Goal: Transaction & Acquisition: Obtain resource

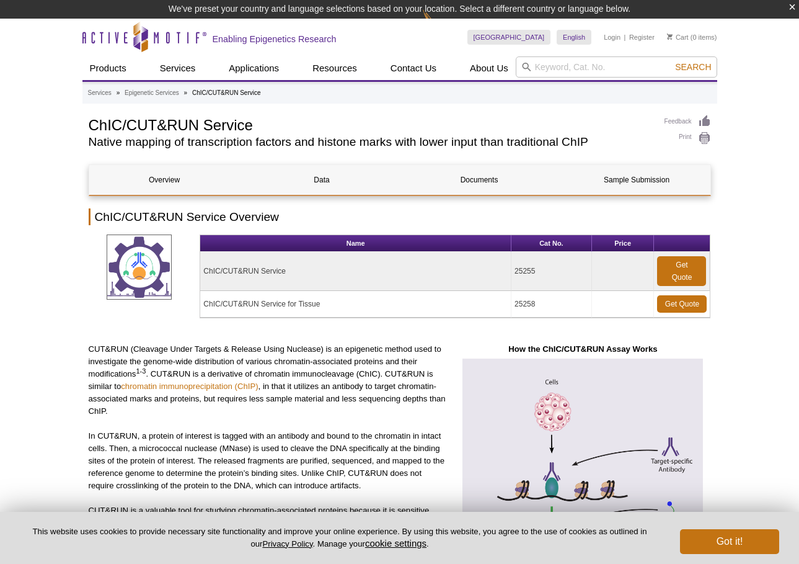
select select "English"
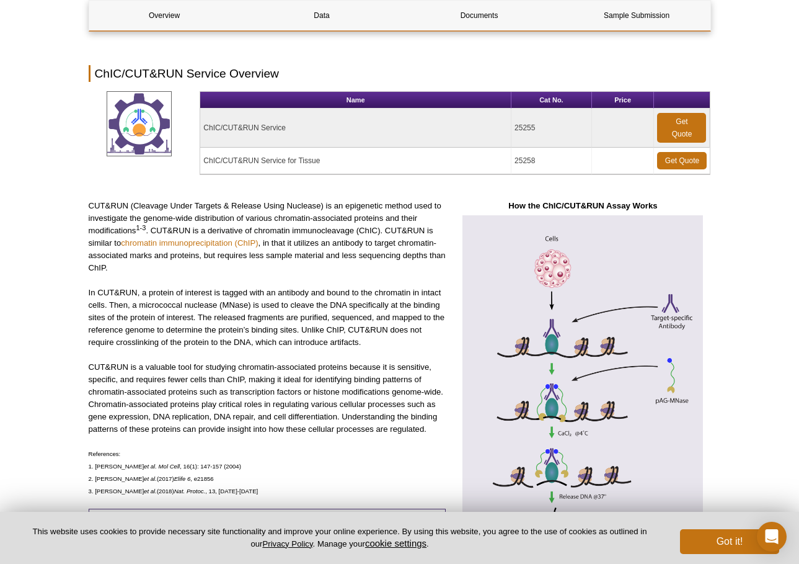
scroll to position [434, 0]
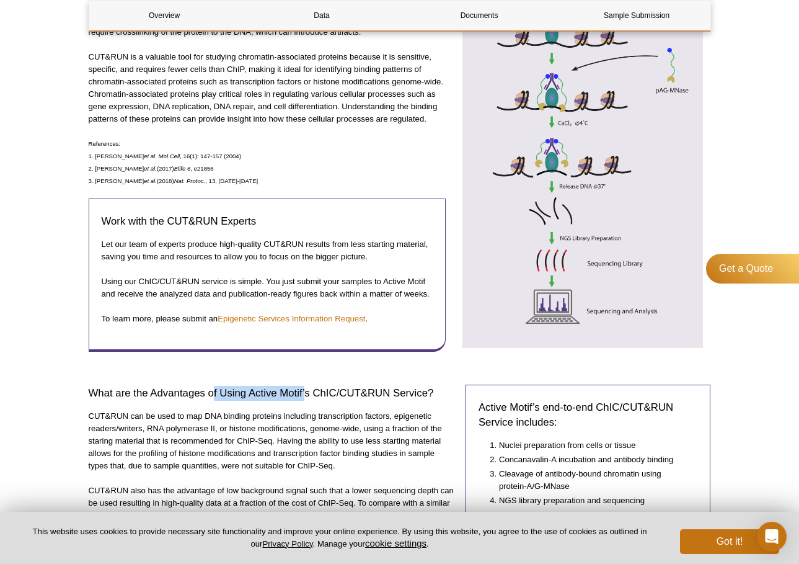
drag, startPoint x: 212, startPoint y: 391, endPoint x: 304, endPoint y: 375, distance: 93.7
click at [304, 375] on div "What are the Advantages of Using Active Motif’s ChIC/CUT&RUN Service? CUT&RUN c…" at bounding box center [273, 496] width 368 height 247
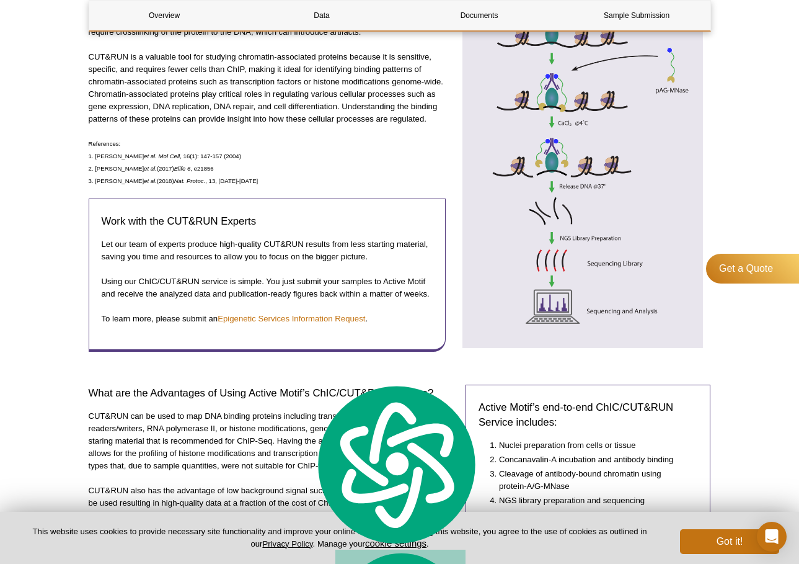
click at [151, 397] on h3 "What are the Advantages of Using Active Motif’s ChIC/CUT&RUN Service?" at bounding box center [273, 393] width 368 height 15
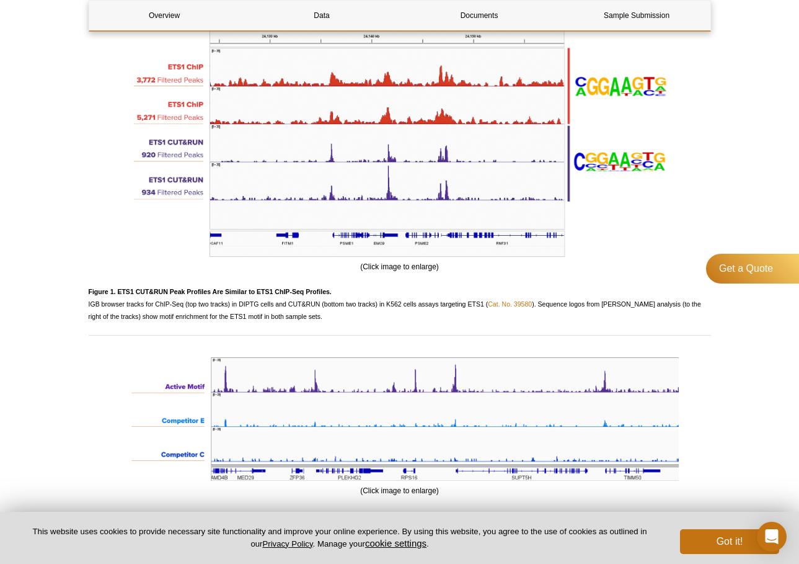
scroll to position [1302, 0]
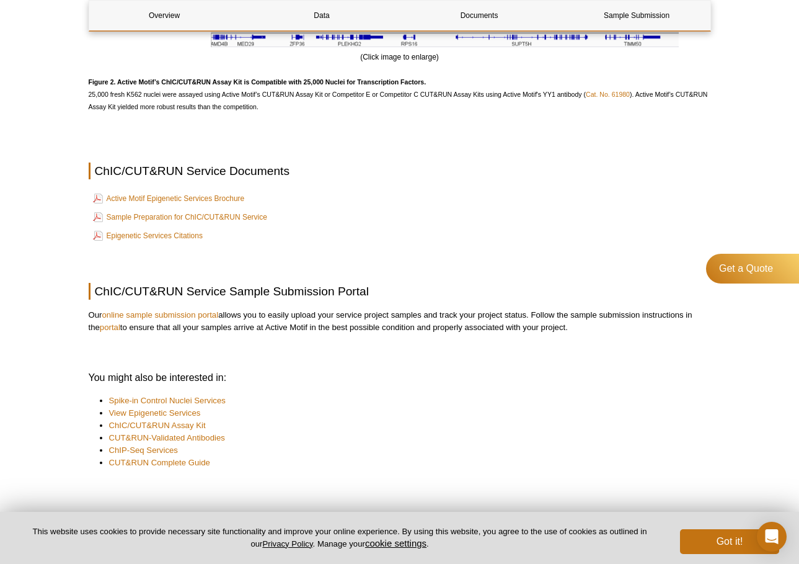
scroll to position [1550, 0]
click at [216, 221] on link "Sample Preparation for ChIC/CUT&RUN Service" at bounding box center [180, 216] width 174 height 15
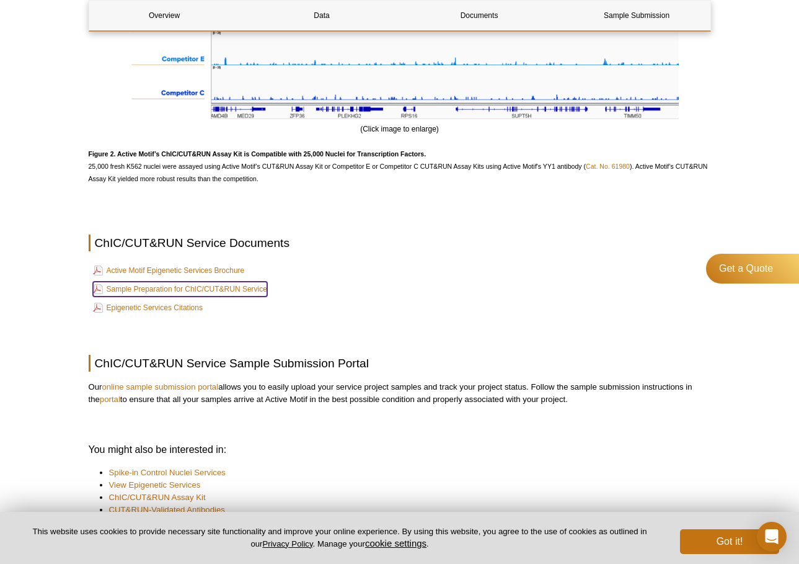
scroll to position [1302, 0]
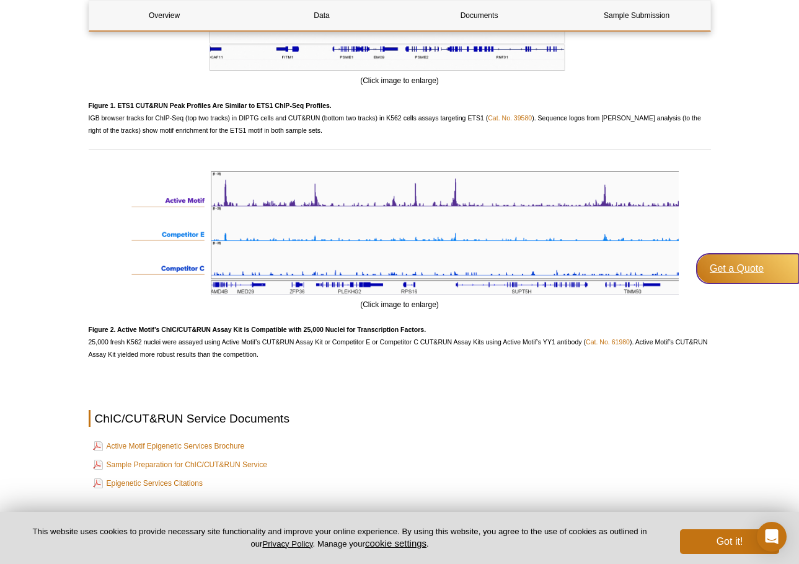
click at [750, 263] on div "Get a Quote" at bounding box center [748, 269] width 102 height 30
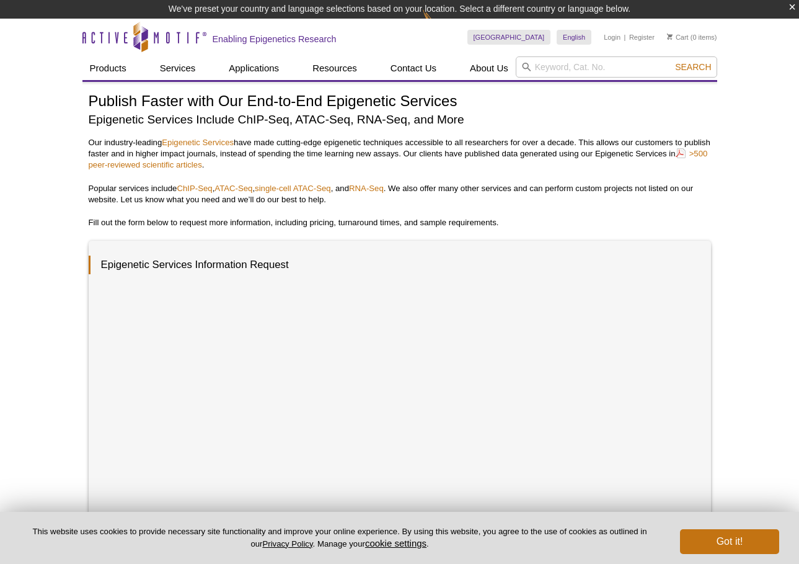
select select "English"
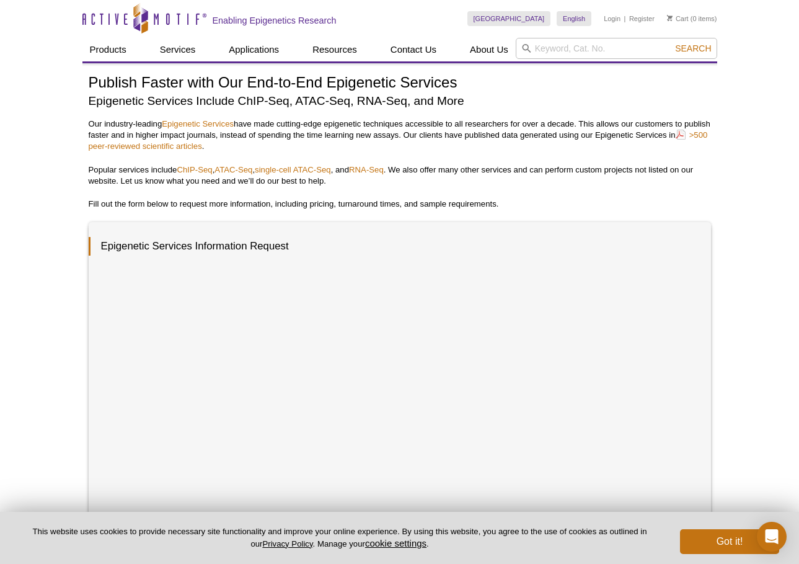
click at [756, 412] on div "Active Motif Logo Enabling Epigenetics Research 0 Search Skip to content Active…" at bounding box center [399, 502] width 799 height 1004
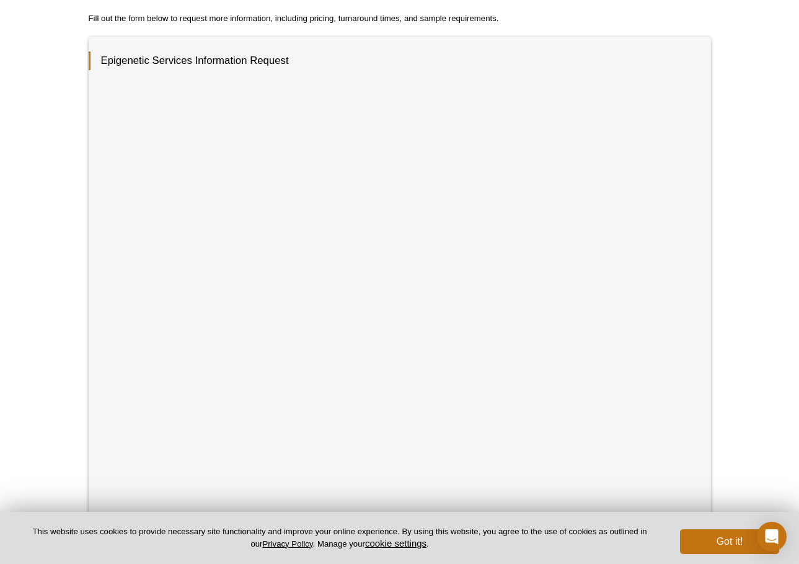
scroll to position [186, 0]
click at [33, 163] on div "Active Motif Logo Enabling Epigenetics Research 0 Search Skip to content Active…" at bounding box center [399, 316] width 799 height 1004
click at [739, 368] on div "Active Motif Logo Enabling Epigenetics Research 0 Search Skip to content Active…" at bounding box center [399, 316] width 799 height 1004
drag, startPoint x: 43, startPoint y: 247, endPoint x: 87, endPoint y: 247, distance: 43.4
click at [45, 247] on div "Active Motif Logo Enabling Epigenetics Research 0 Search Skip to content Active…" at bounding box center [399, 316] width 799 height 1004
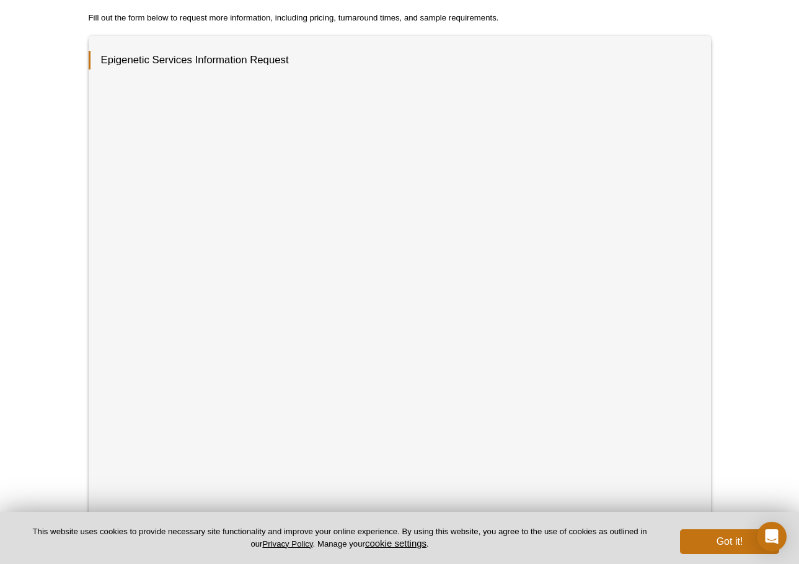
click at [737, 368] on div "Active Motif Logo Enabling Epigenetics Research 0 Search Skip to content Active…" at bounding box center [399, 316] width 799 height 1004
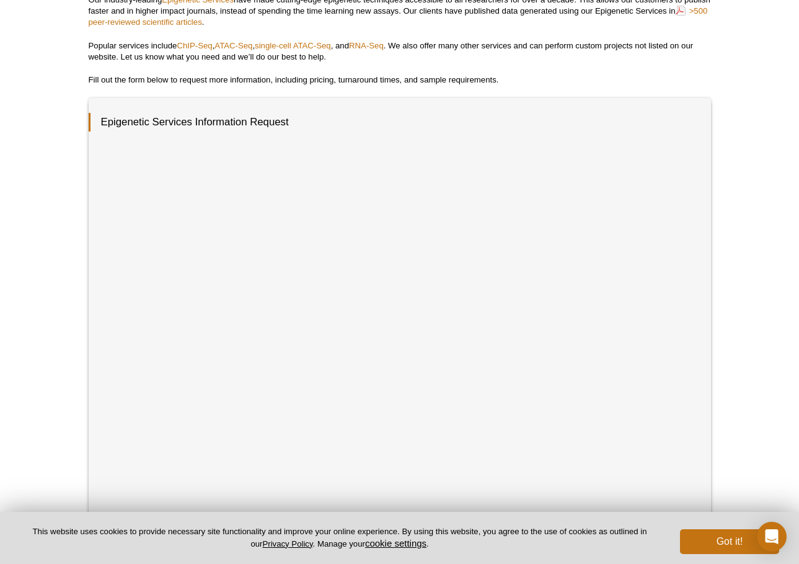
scroll to position [94, 0]
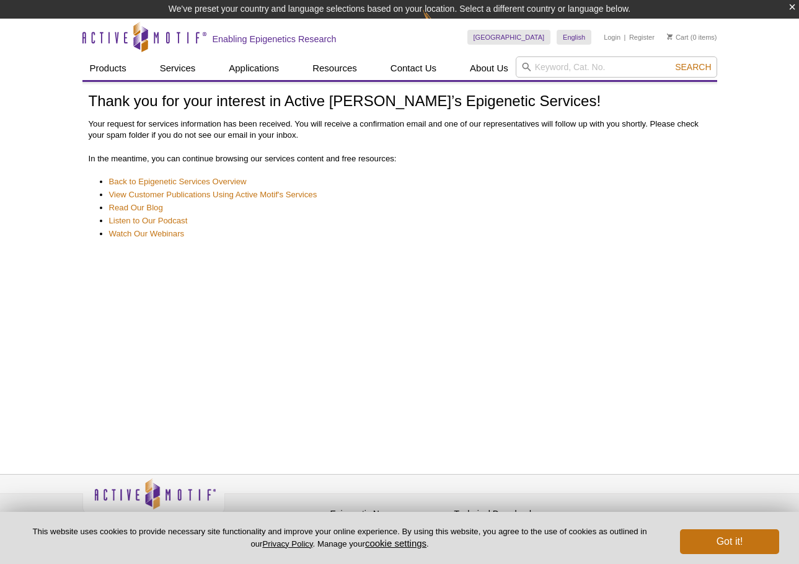
select select "English"
